Goal: Information Seeking & Learning: Learn about a topic

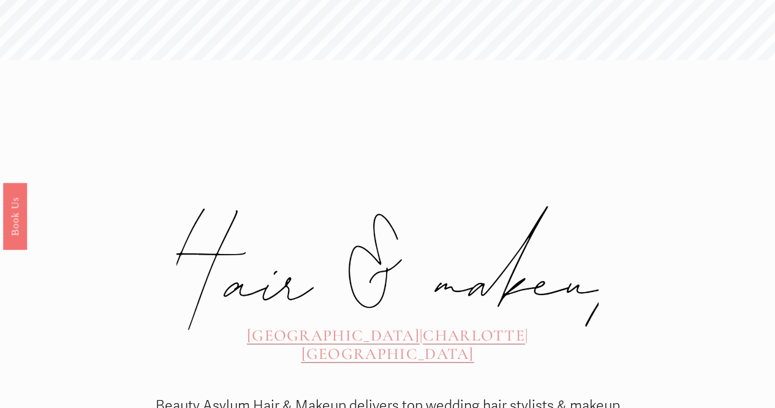
scroll to position [321, 0]
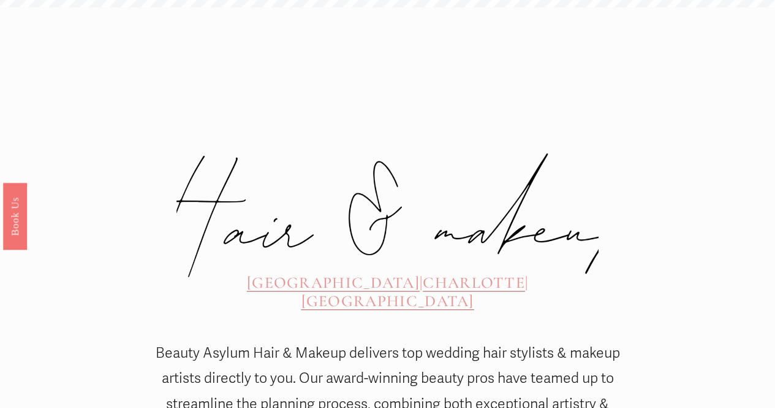
click at [395, 273] on div "ATLANTA | CHARLOTTE | CHARLESTON" at bounding box center [387, 292] width 361 height 38
click at [423, 273] on span "CHARLOTTE" at bounding box center [474, 282] width 102 height 19
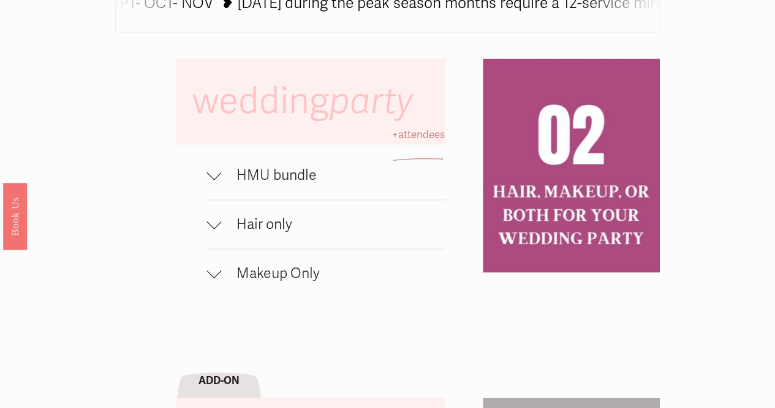
scroll to position [700, 0]
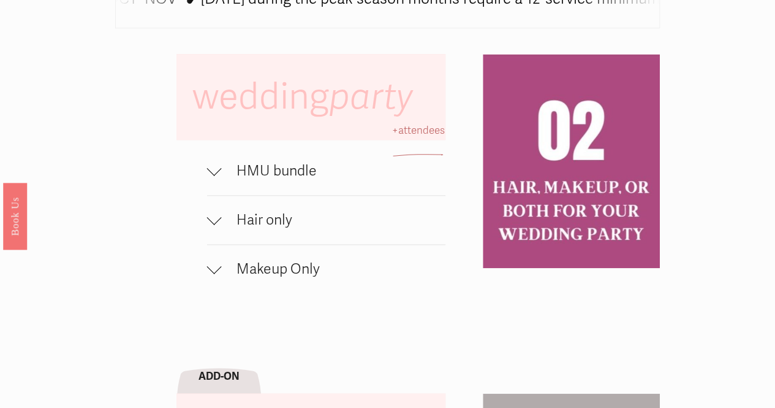
click at [215, 176] on div at bounding box center [214, 168] width 15 height 15
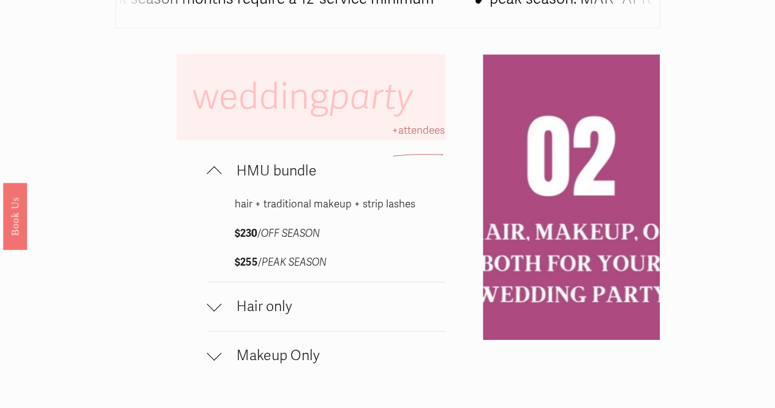
click at [213, 311] on div at bounding box center [214, 303] width 15 height 15
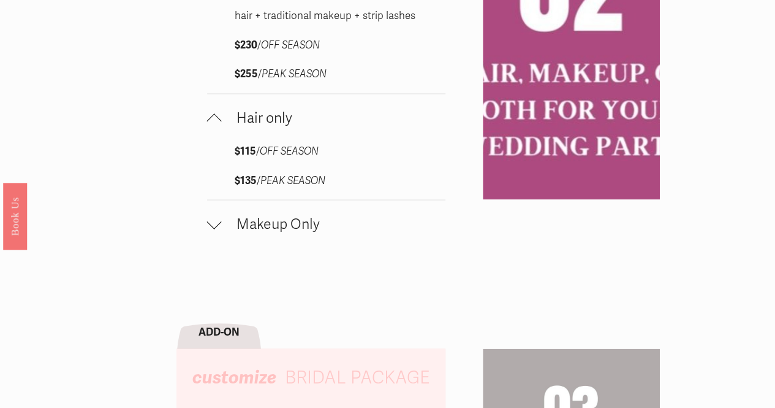
scroll to position [895, 0]
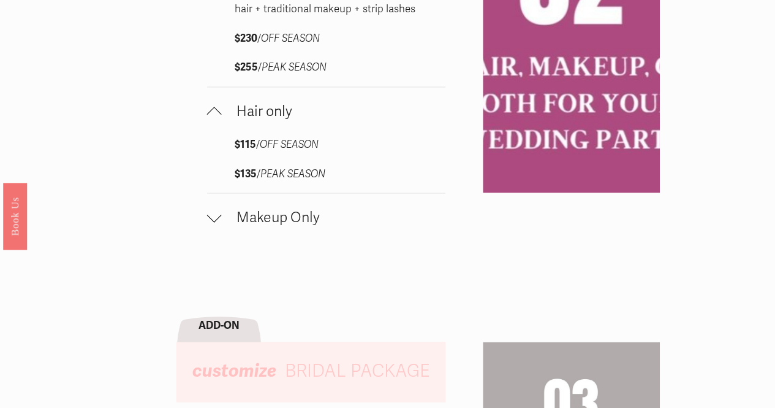
click at [221, 222] on div at bounding box center [214, 215] width 15 height 15
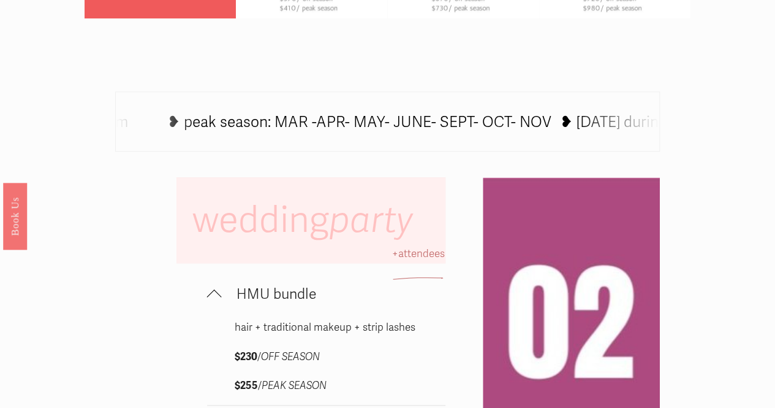
scroll to position [574, 0]
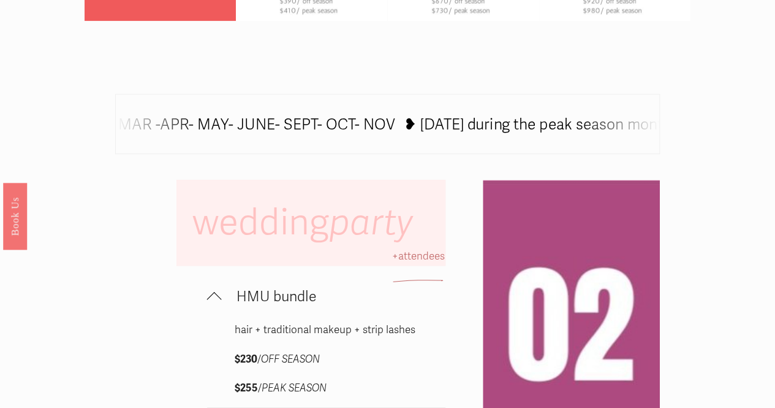
drag, startPoint x: 764, startPoint y: 124, endPoint x: 761, endPoint y: 95, distance: 29.0
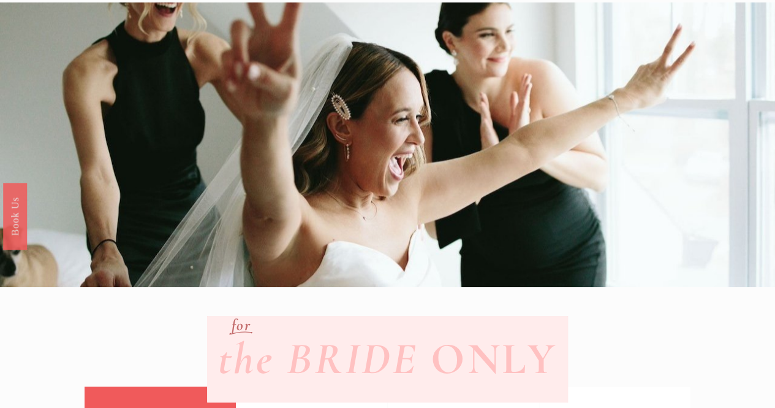
scroll to position [0, 0]
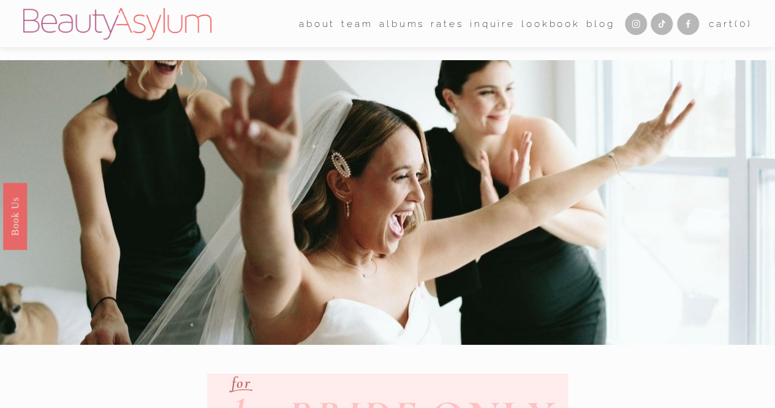
click at [168, 29] on img at bounding box center [117, 24] width 188 height 32
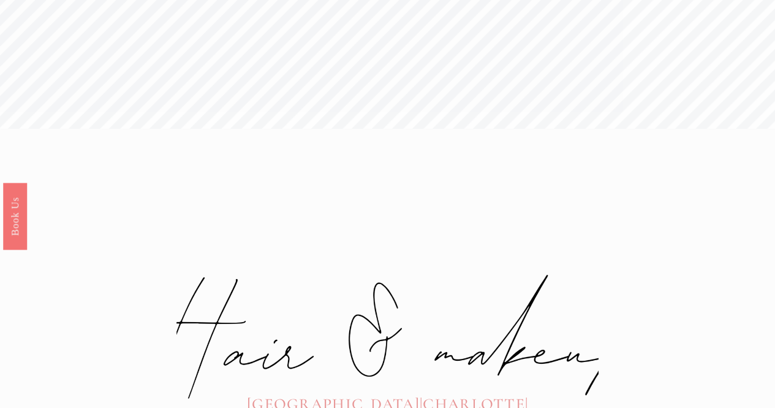
scroll to position [147, 0]
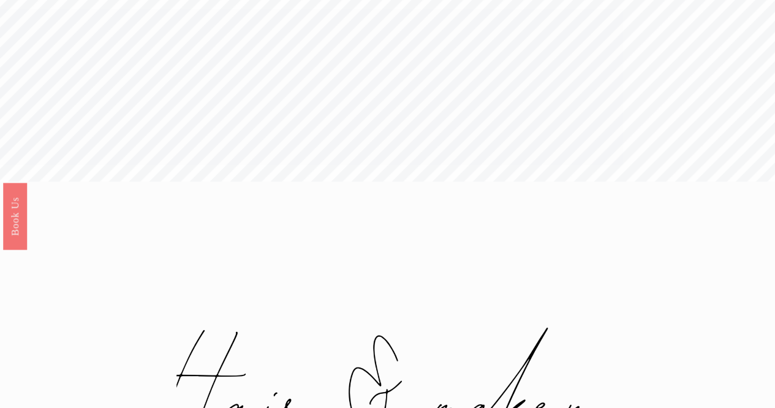
drag, startPoint x: 762, startPoint y: 48, endPoint x: 755, endPoint y: -10, distance: 59.3
